Goal: Transaction & Acquisition: Register for event/course

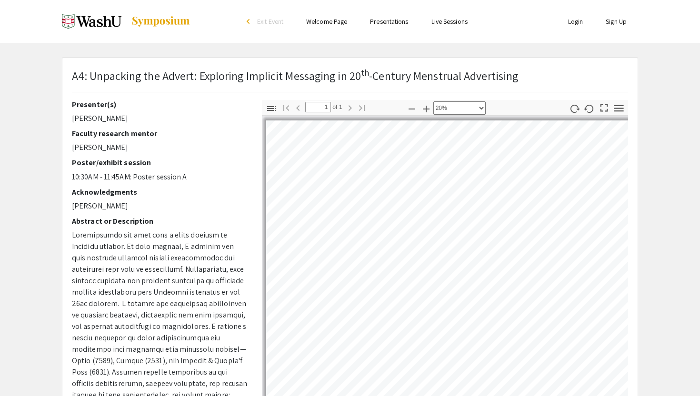
select select "custom"
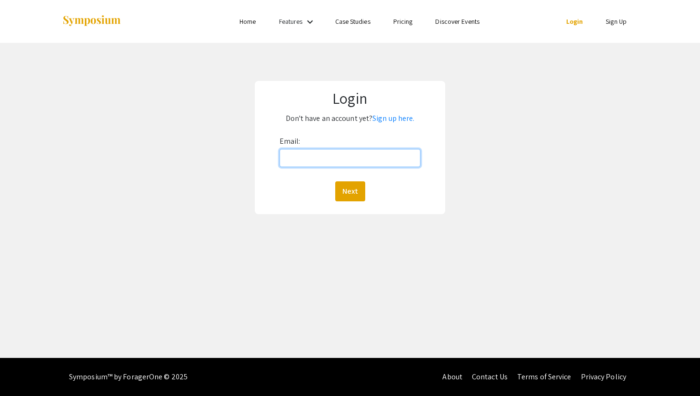
click at [352, 158] on input "Email:" at bounding box center [350, 158] width 141 height 18
click at [396, 121] on link "Sign up here." at bounding box center [394, 118] width 42 height 10
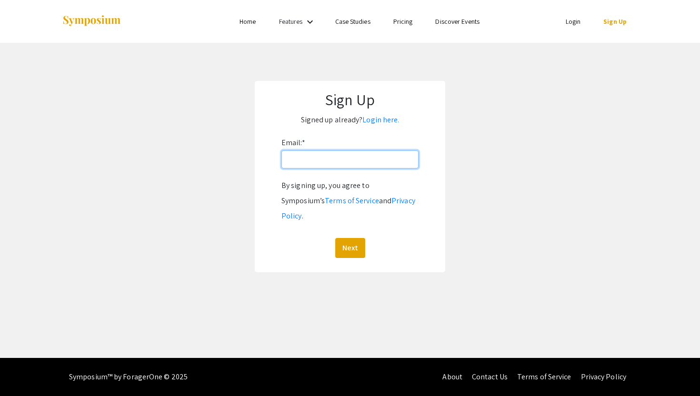
click at [355, 157] on input "Email: *" at bounding box center [350, 160] width 137 height 18
type input "chunxin.l@wustl.edu"
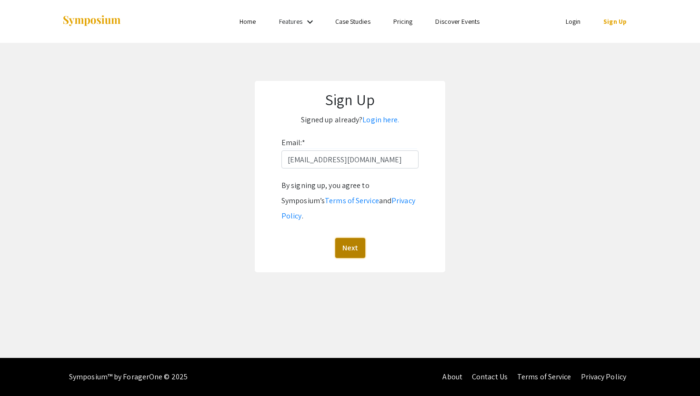
click at [355, 238] on button "Next" at bounding box center [350, 248] width 30 height 20
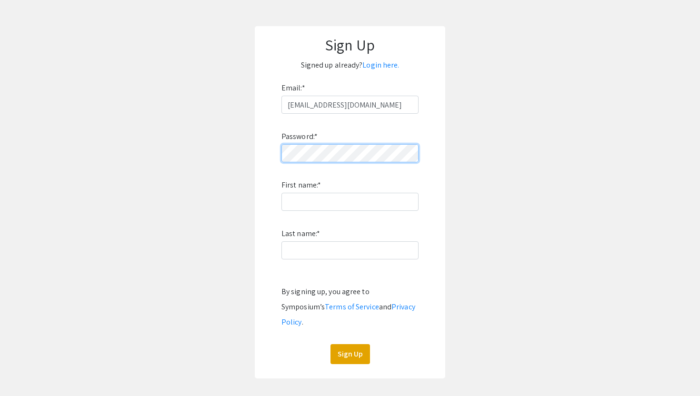
scroll to position [64, 0]
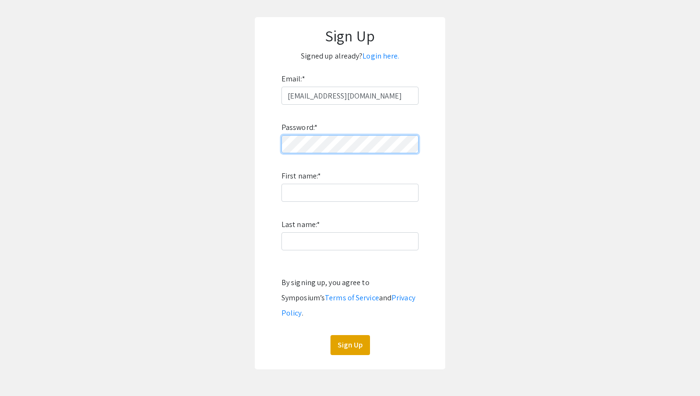
click at [257, 141] on div "Sign Up Signed up already? Login here. Email: * chunxin.l@wustl.edu Password: *…" at bounding box center [350, 193] width 191 height 352
click at [297, 206] on div "Password: * First name: * Last name: * By signing up, you agree to Symposium’s …" at bounding box center [350, 230] width 137 height 251
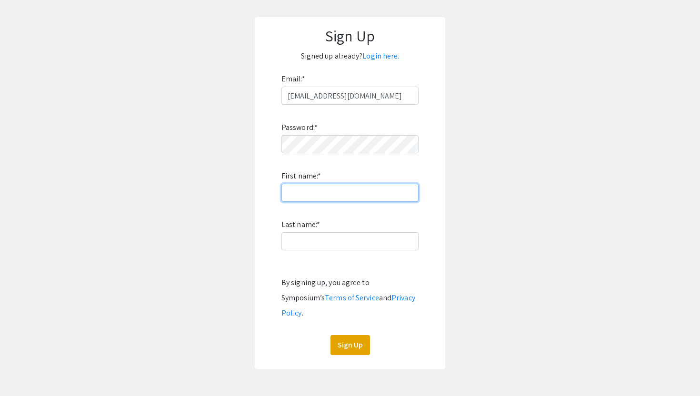
click at [302, 198] on input "First name: *" at bounding box center [350, 193] width 137 height 18
type input "Tina"
type input "Liang"
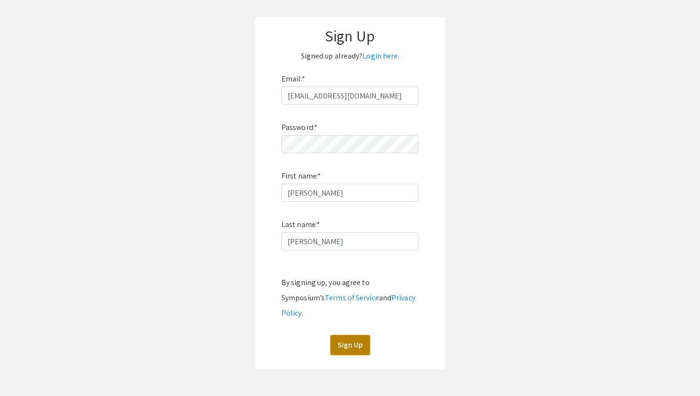
click at [349, 335] on button "Sign Up" at bounding box center [351, 345] width 40 height 20
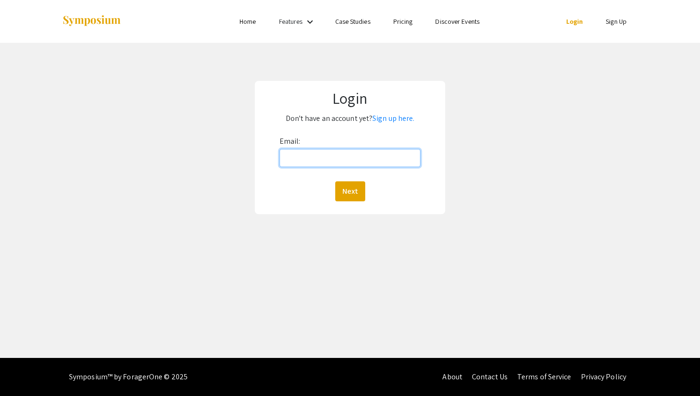
click at [367, 158] on input "Email:" at bounding box center [350, 158] width 141 height 18
type input "[EMAIL_ADDRESS][DOMAIN_NAME]"
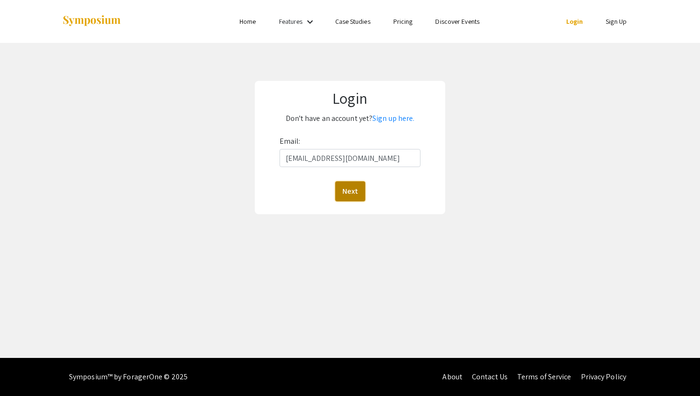
click at [349, 189] on button "Next" at bounding box center [350, 191] width 30 height 20
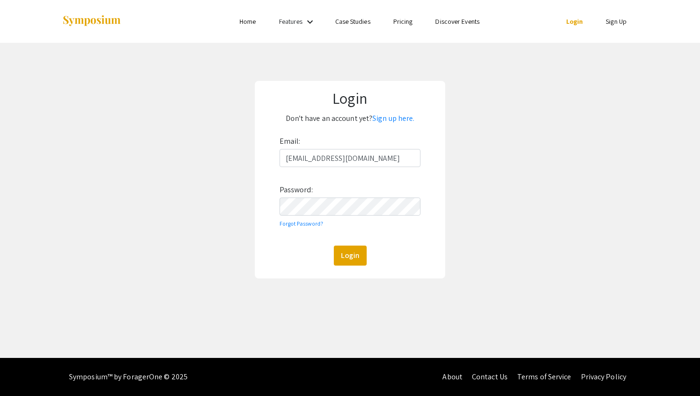
click at [296, 267] on div "Login Don't have an account yet? Sign up here. Email: [EMAIL_ADDRESS][DOMAIN_NA…" at bounding box center [350, 180] width 191 height 198
click at [350, 253] on button "Login" at bounding box center [350, 256] width 33 height 20
